Goal: Task Accomplishment & Management: Use online tool/utility

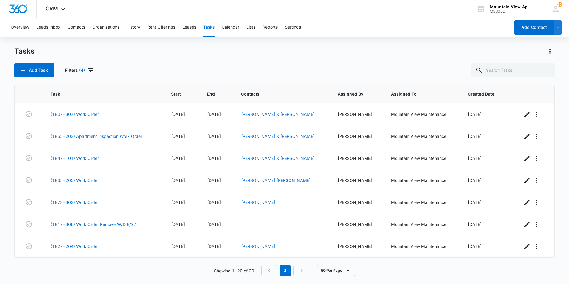
scroll to position [149, 0]
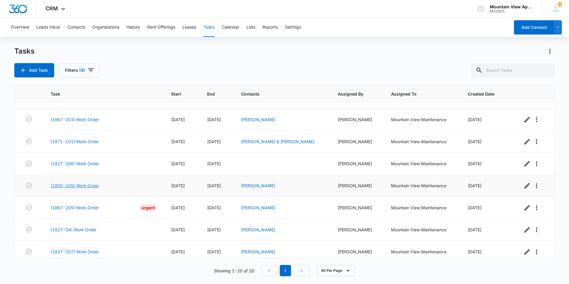
click at [85, 186] on link "(1805-105) Work Order" at bounding box center [75, 185] width 48 height 6
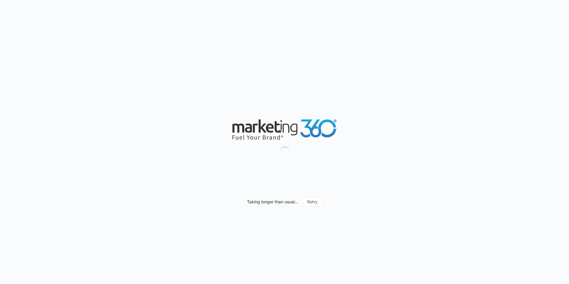
click at [231, 280] on div "Taking longer than usual... Retry" at bounding box center [284, 142] width 569 height 284
click at [202, 217] on div "Taking longer than usual... Retry" at bounding box center [284, 142] width 569 height 284
click at [202, 215] on div "Taking longer than usual... Retry" at bounding box center [284, 142] width 569 height 284
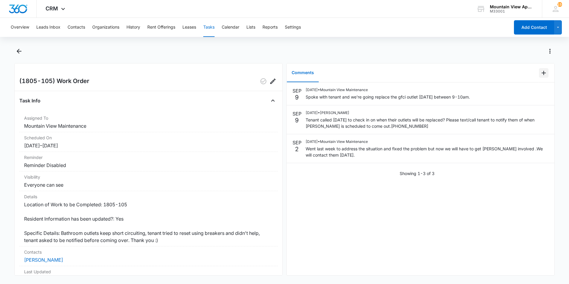
click at [540, 73] on icon "Add Comment" at bounding box center [543, 72] width 7 height 7
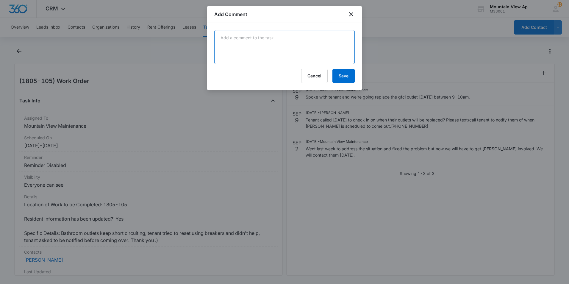
click at [319, 44] on textarea at bounding box center [284, 47] width 140 height 34
type textarea "Replaced bathroom outlets. Op tested with blow dryers and they're all good. No …"
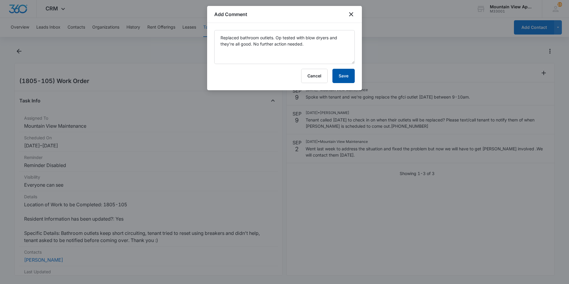
click at [345, 77] on button "Save" at bounding box center [343, 76] width 22 height 14
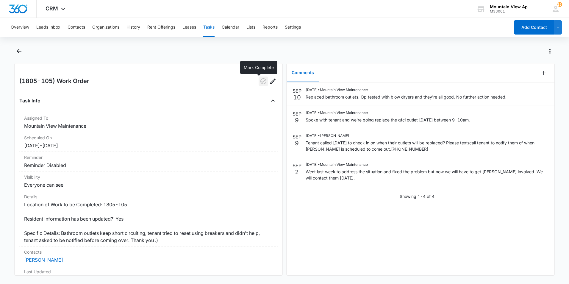
click at [260, 82] on icon "button" at bounding box center [263, 81] width 7 height 7
click at [18, 51] on icon "Back" at bounding box center [19, 51] width 5 height 5
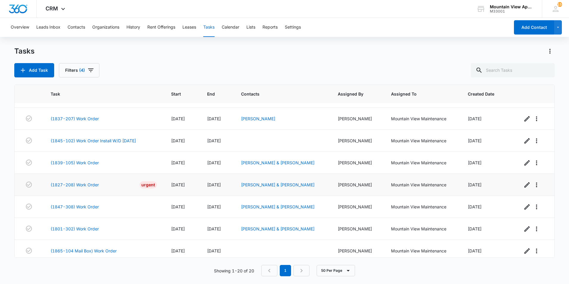
scroll to position [286, 0]
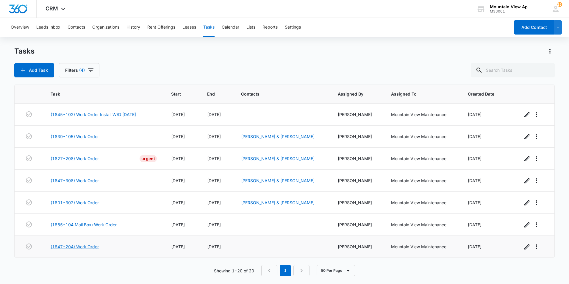
click at [87, 247] on link "(1847-204) Work Order" at bounding box center [75, 246] width 48 height 6
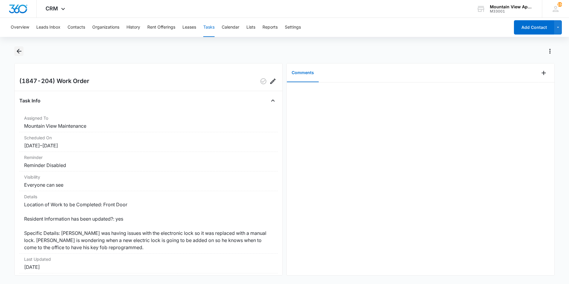
click at [17, 52] on icon "Back" at bounding box center [19, 51] width 5 height 5
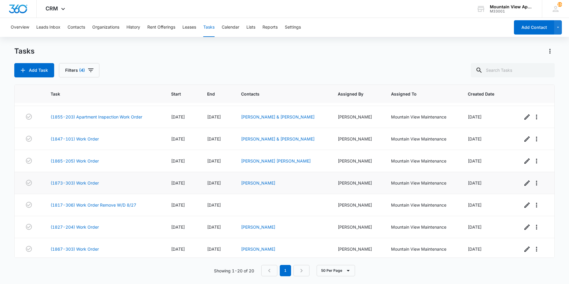
scroll to position [30, 0]
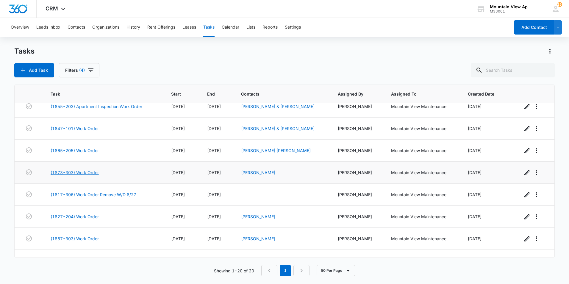
click at [92, 172] on link "(1873-303) Work Order" at bounding box center [75, 172] width 48 height 6
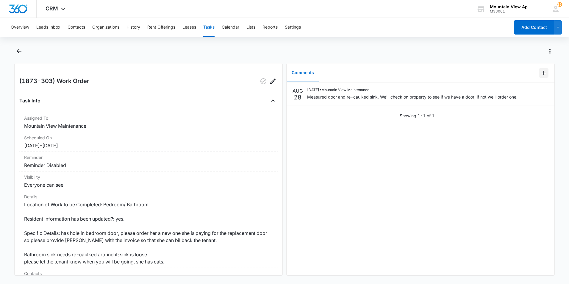
click at [540, 73] on icon "Add Comment" at bounding box center [543, 72] width 7 height 7
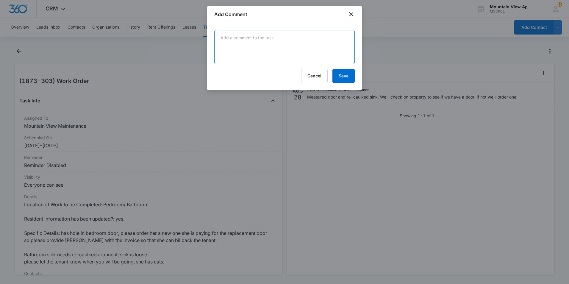
click at [323, 48] on textarea at bounding box center [284, 47] width 140 height 34
type textarea "Scheduled door replacement for this Friday 9/12."
click at [343, 76] on button "Save" at bounding box center [343, 76] width 22 height 14
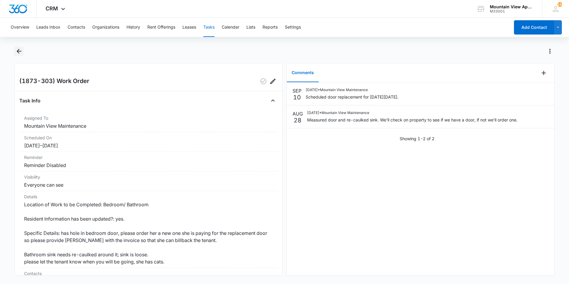
click at [19, 51] on icon "Back" at bounding box center [19, 51] width 5 height 5
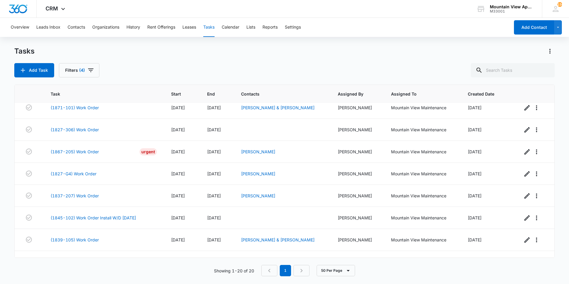
scroll to position [286, 0]
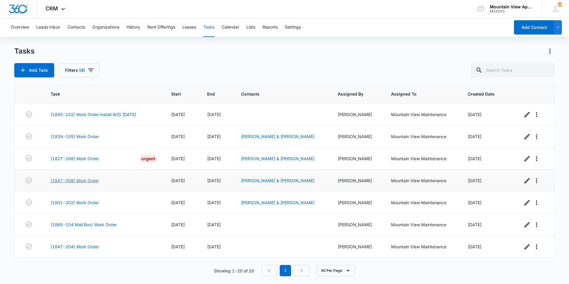
click at [77, 180] on link "(1847-308) Work Order" at bounding box center [75, 180] width 48 height 6
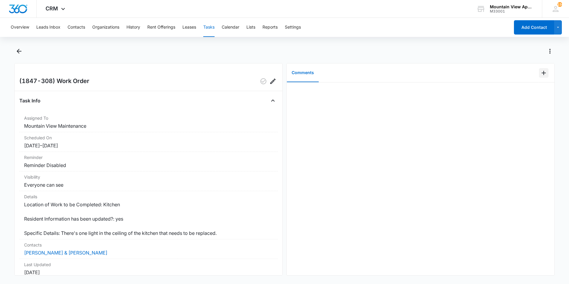
click at [540, 75] on icon "Add Comment" at bounding box center [543, 72] width 7 height 7
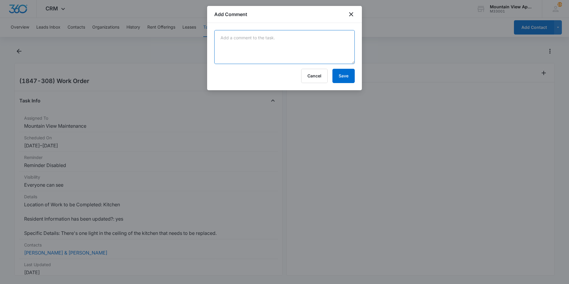
click at [323, 44] on textarea at bounding box center [284, 47] width 140 height 34
type textarea "Kitchen disc light has been replaced."
click at [341, 74] on button "Save" at bounding box center [343, 76] width 22 height 14
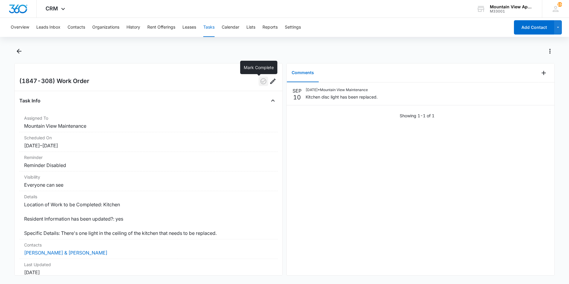
click at [260, 81] on icon "button" at bounding box center [263, 81] width 7 height 7
click at [17, 51] on icon "Back" at bounding box center [18, 51] width 7 height 7
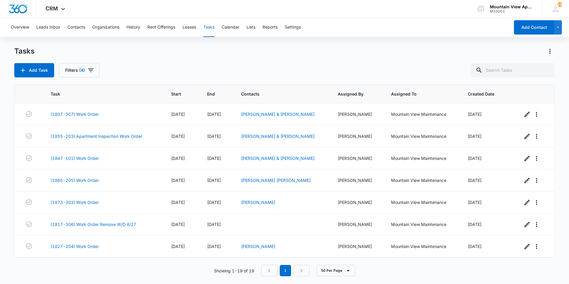
click at [7, 144] on main "Tasks Add Task Filters (4) Task Start End Contacts Assigned By Assigned To Crea…" at bounding box center [284, 164] width 569 height 237
click at [6, 144] on main "Tasks Add Task Filters (4) Task Start End Contacts Assigned By Assigned To Crea…" at bounding box center [284, 164] width 569 height 237
click at [7, 145] on main "Tasks Add Task Filters (4) Task Start End Contacts Assigned By Assigned To Crea…" at bounding box center [284, 164] width 569 height 237
click at [6, 134] on main "Tasks Add Task Filters (4) Task Start End Contacts Assigned By Assigned To Crea…" at bounding box center [284, 164] width 569 height 237
click at [5, 136] on main "Tasks Add Task Filters (4) Task Start End Contacts Assigned By Assigned To Crea…" at bounding box center [284, 164] width 569 height 237
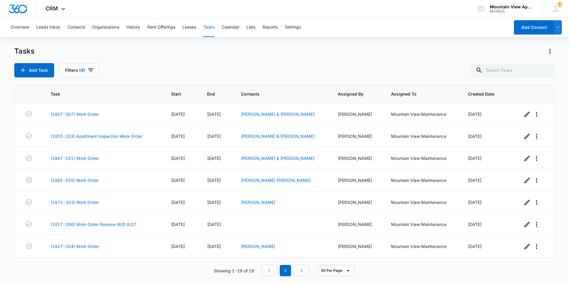
click at [7, 158] on main "Tasks Add Task Filters (4) Task Start End Contacts Assigned By Assigned To Crea…" at bounding box center [284, 164] width 569 height 237
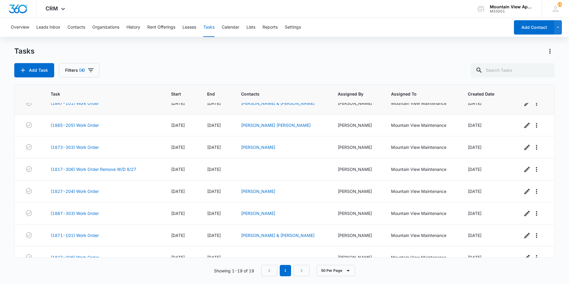
scroll to position [59, 0]
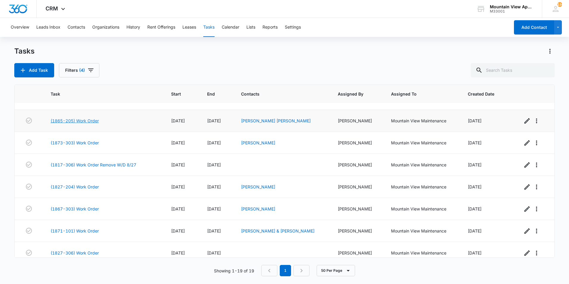
click at [90, 122] on link "(1865-205) Work Order" at bounding box center [75, 120] width 48 height 6
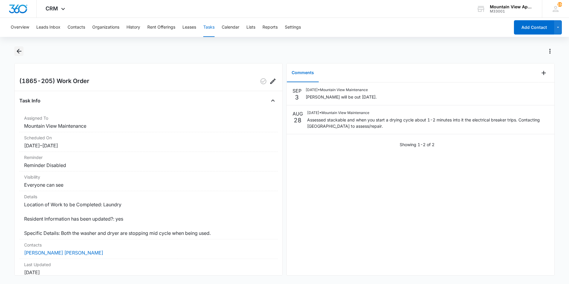
click at [19, 52] on icon "Back" at bounding box center [18, 51] width 7 height 7
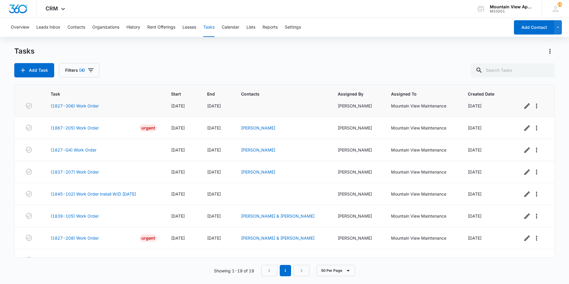
scroll to position [208, 0]
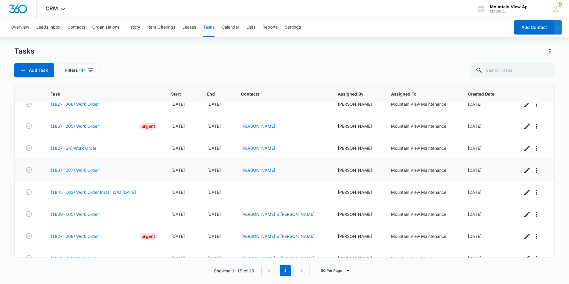
click at [81, 170] on link "(1837-207) Work Order" at bounding box center [75, 170] width 48 height 6
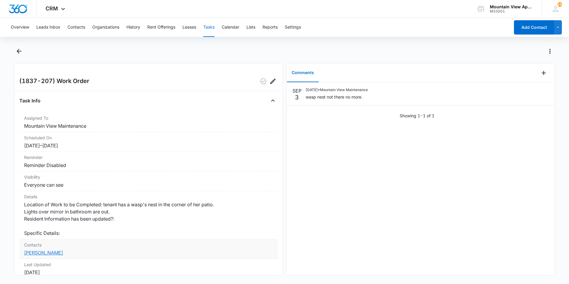
click at [53, 253] on link "[PERSON_NAME]" at bounding box center [43, 253] width 39 height 6
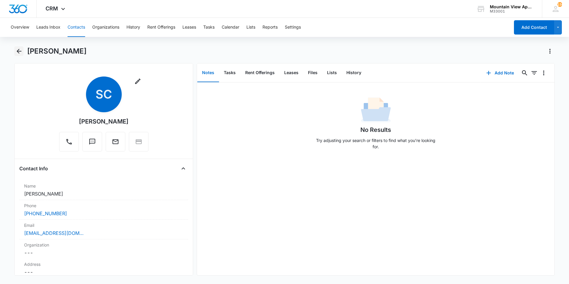
click at [20, 50] on icon "Back" at bounding box center [18, 51] width 7 height 7
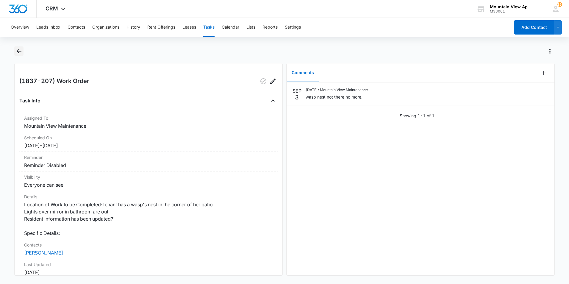
click at [18, 52] on icon "Back" at bounding box center [18, 51] width 7 height 7
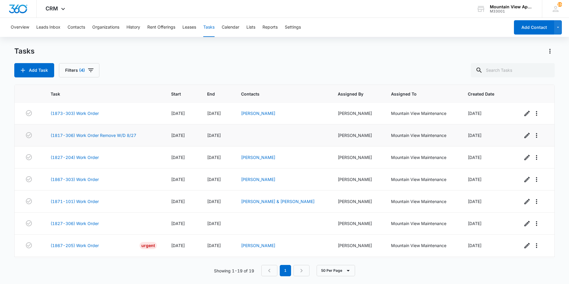
scroll to position [89, 0]
click at [6, 155] on main "Tasks Add Task Filters (4) Task Start End Contacts Assigned By Assigned To Crea…" at bounding box center [284, 164] width 569 height 237
click at [9, 156] on main "Tasks Add Task Filters (4) Task Start End Contacts Assigned By Assigned To Crea…" at bounding box center [284, 164] width 569 height 237
click at [9, 157] on main "Tasks Add Task Filters (4) Task Start End Contacts Assigned By Assigned To Crea…" at bounding box center [284, 164] width 569 height 237
click at [9, 156] on main "Tasks Add Task Filters (4) Task Start End Contacts Assigned By Assigned To Crea…" at bounding box center [284, 164] width 569 height 237
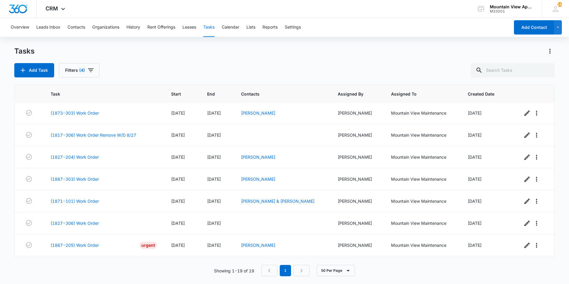
click at [8, 156] on main "Tasks Add Task Filters (4) Task Start End Contacts Assigned By Assigned To Crea…" at bounding box center [284, 164] width 569 height 237
click at [7, 167] on main "Tasks Add Task Filters (4) Task Start End Contacts Assigned By Assigned To Crea…" at bounding box center [284, 164] width 569 height 237
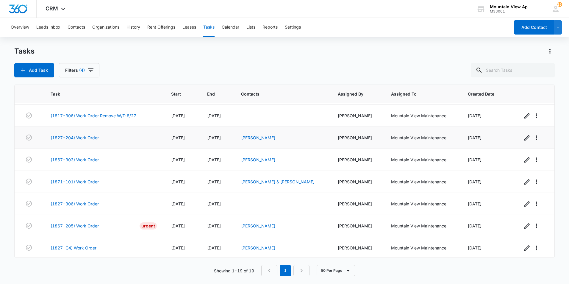
scroll to position [119, 0]
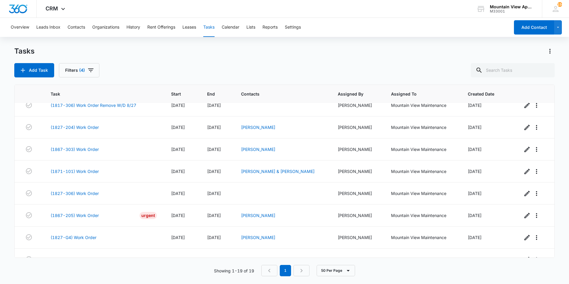
click at [7, 158] on main "Tasks Add Task Filters (4) Task Start End Contacts Assigned By Assigned To Crea…" at bounding box center [284, 164] width 569 height 237
click at [6, 156] on main "Tasks Add Task Filters (4) Task Start End Contacts Assigned By Assigned To Crea…" at bounding box center [284, 164] width 569 height 237
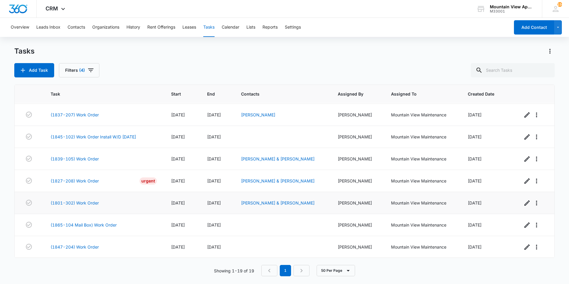
scroll to position [264, 0]
click at [76, 247] on link "(1847-204) Work Order" at bounding box center [75, 246] width 48 height 6
